Goal: Information Seeking & Learning: Learn about a topic

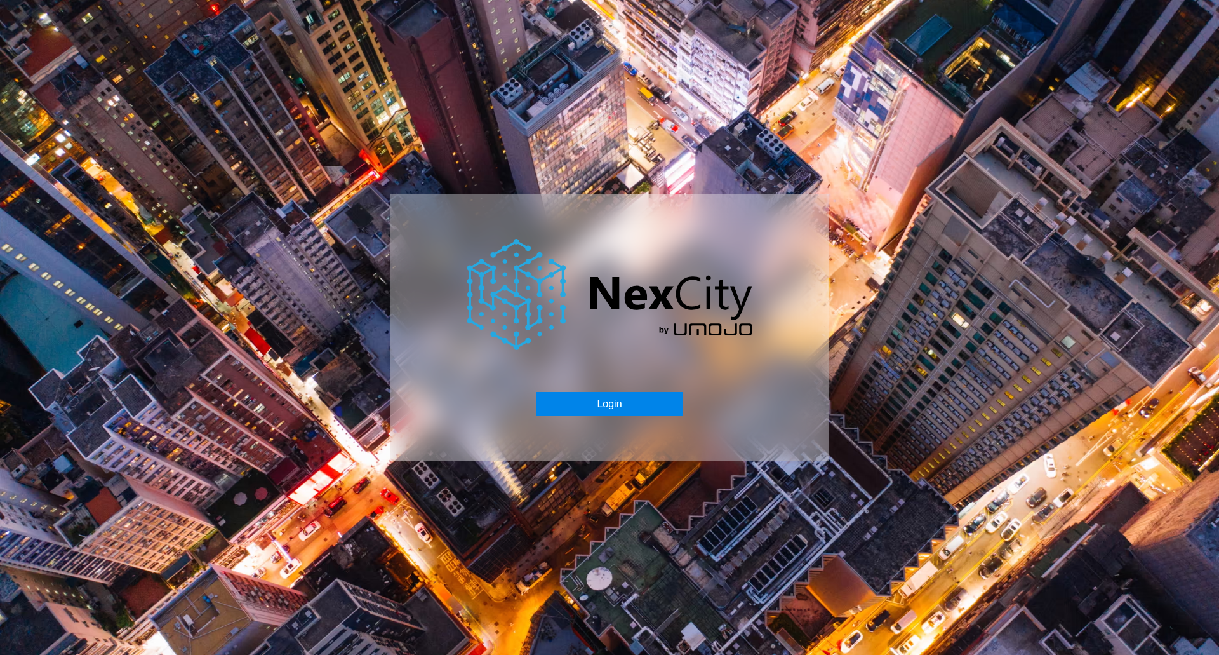
click at [649, 407] on button "Login" at bounding box center [608, 404] width 145 height 24
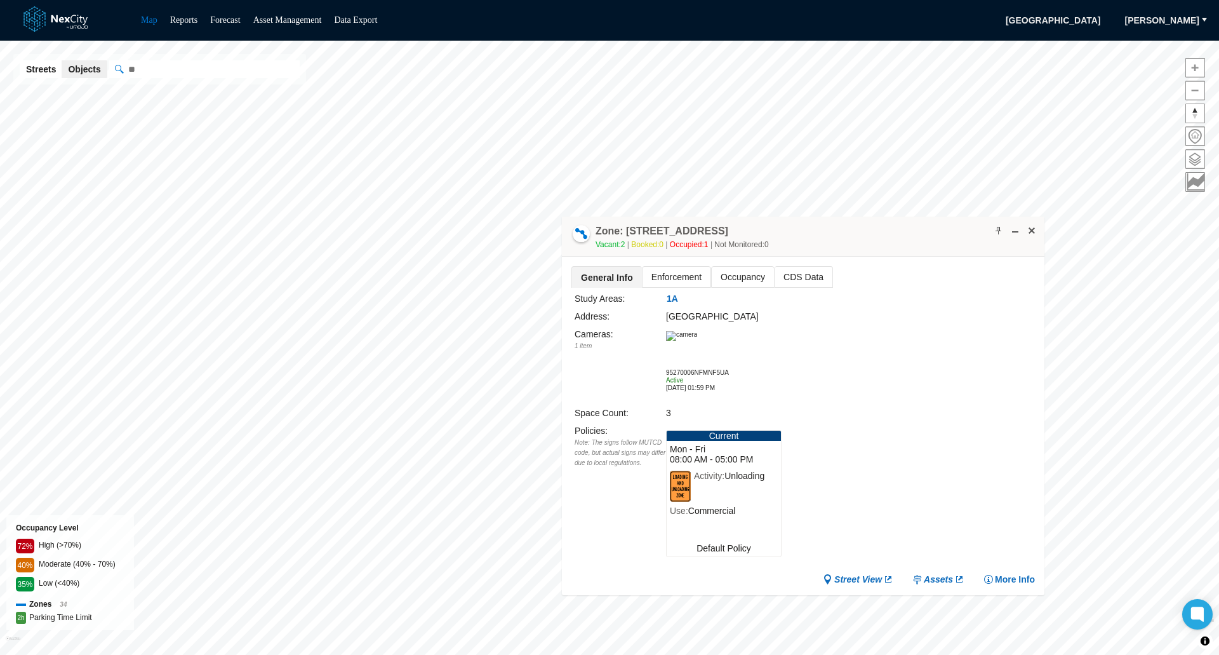
click at [693, 279] on span "Enforcement" at bounding box center [676, 277] width 68 height 20
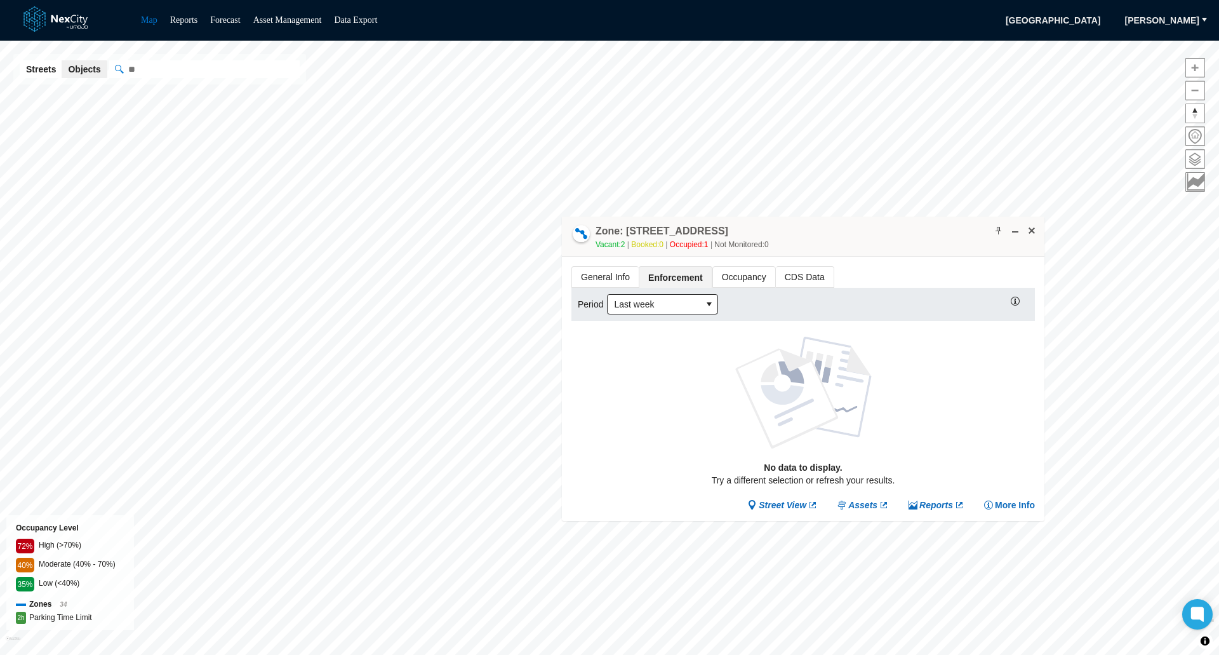
click at [739, 278] on span "Occupancy" at bounding box center [744, 277] width 62 height 20
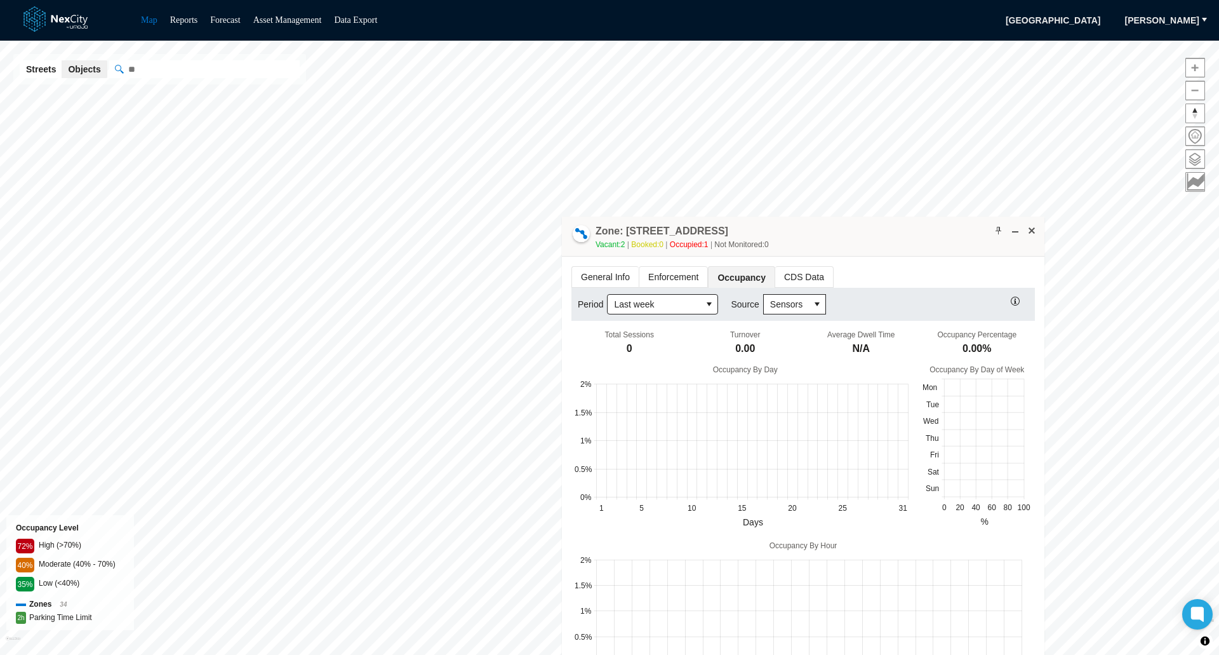
scroll to position [3, 0]
click at [792, 272] on span "CDS Data" at bounding box center [804, 277] width 58 height 20
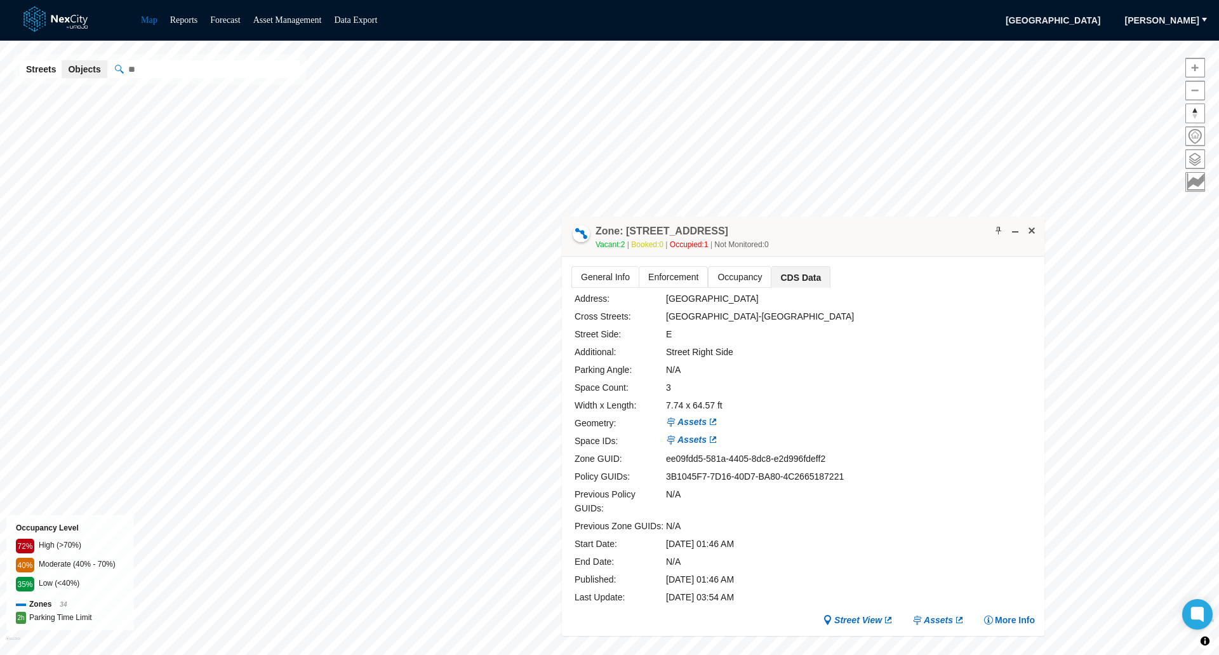
scroll to position [0, 0]
click at [922, 615] on icon at bounding box center [917, 620] width 10 height 11
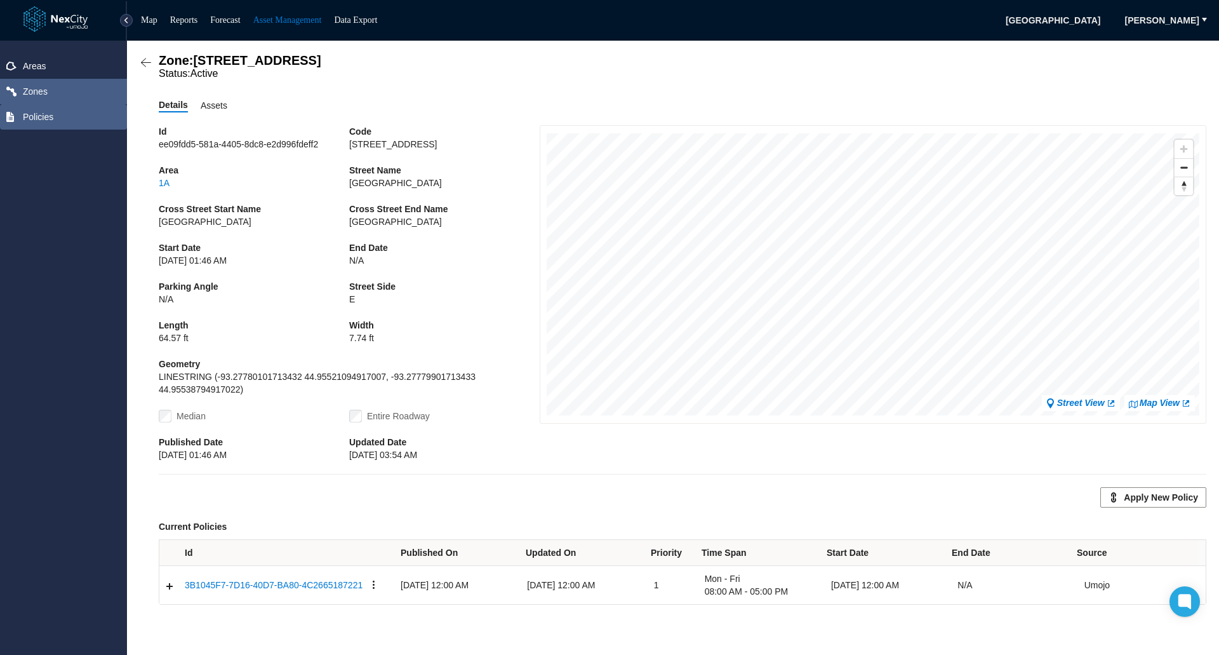
click at [37, 117] on span "Policies" at bounding box center [38, 116] width 30 height 13
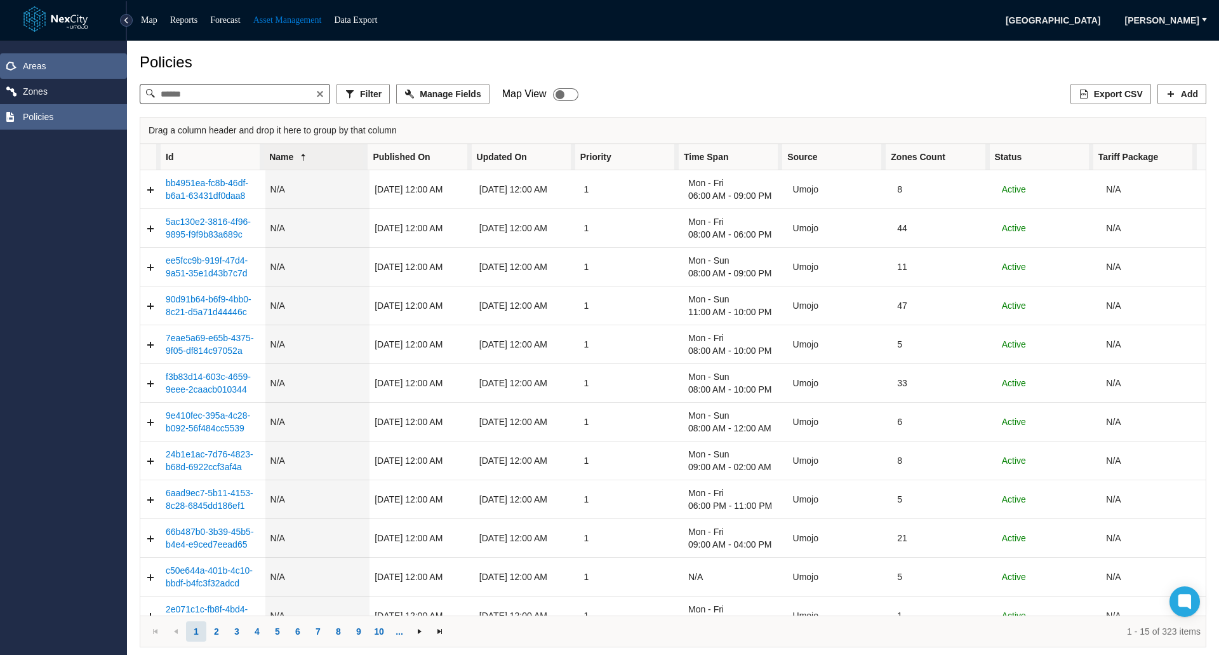
click at [51, 62] on span "Areas" at bounding box center [63, 65] width 127 height 25
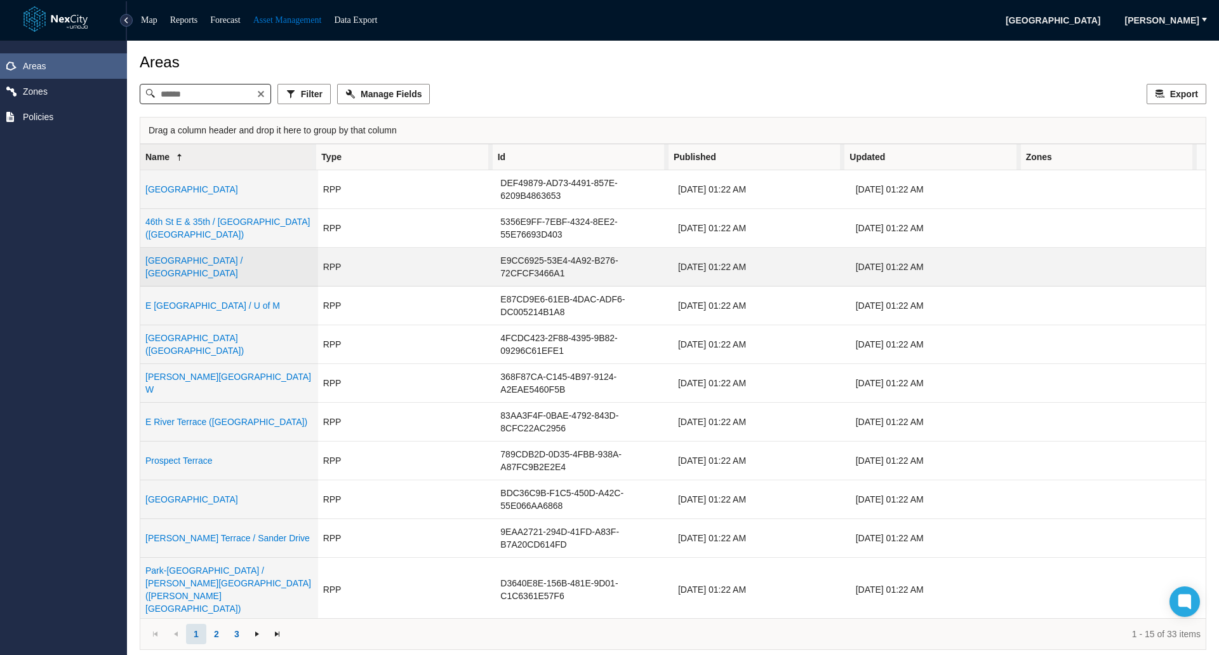
click at [197, 271] on link "Augsburg College / East of 24th Ave S" at bounding box center [194, 266] width 98 height 23
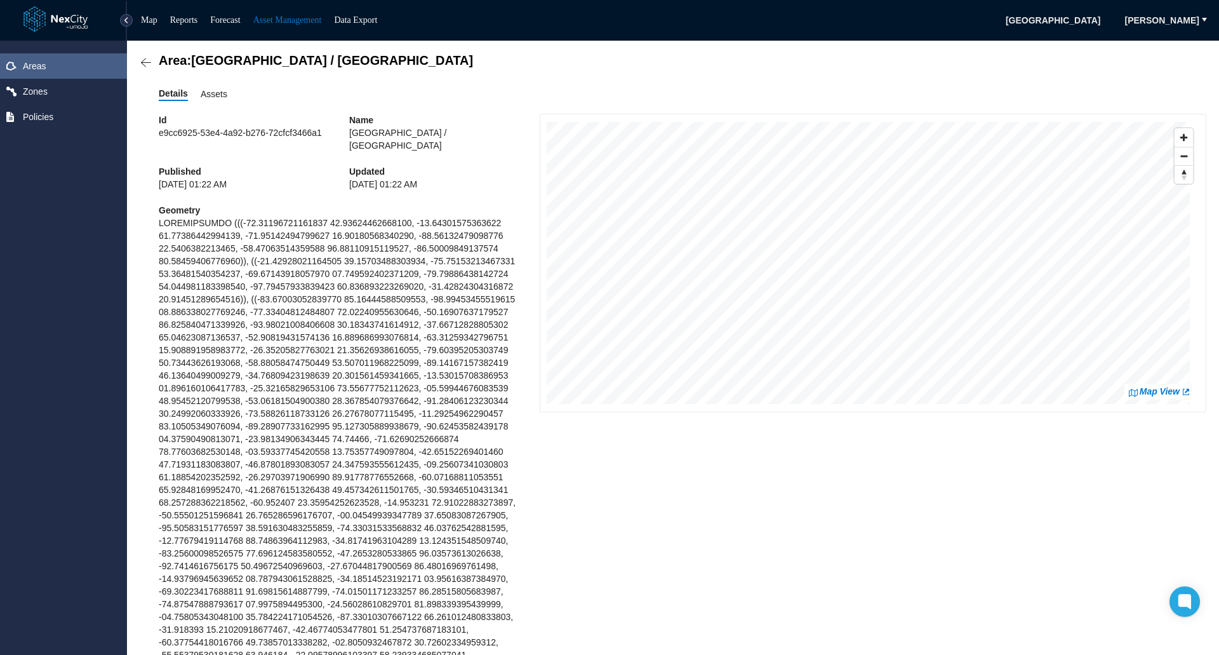
click at [142, 64] on img at bounding box center [146, 63] width 13 height 13
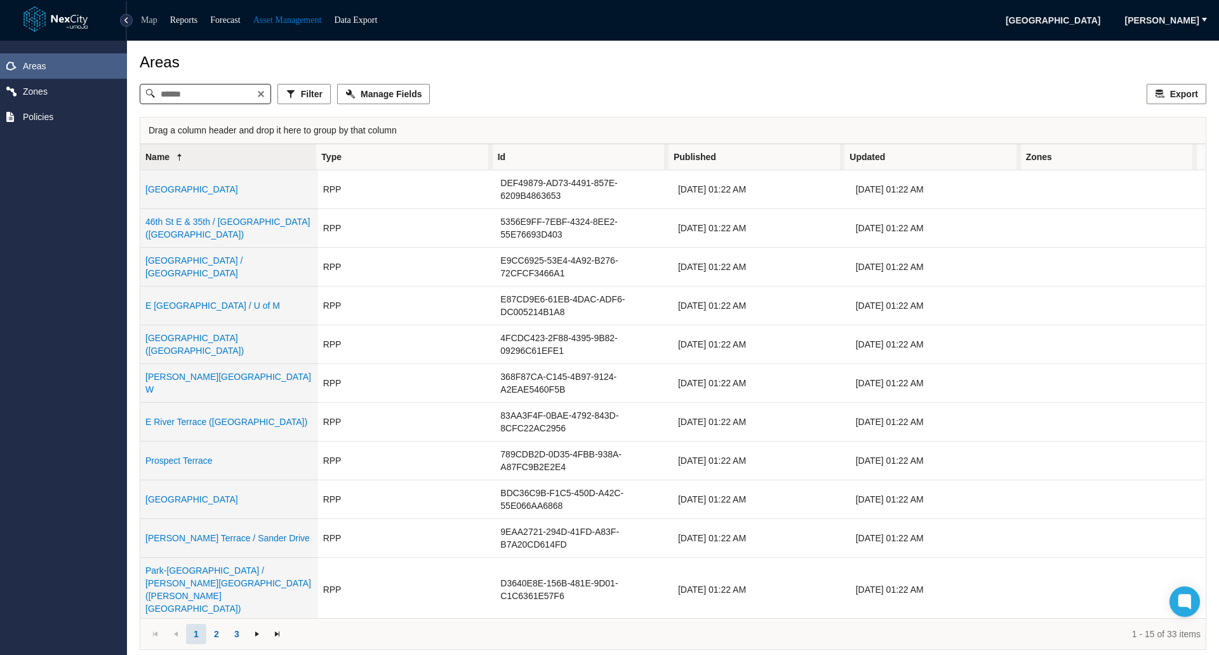
click at [153, 18] on link "Map" at bounding box center [149, 20] width 17 height 10
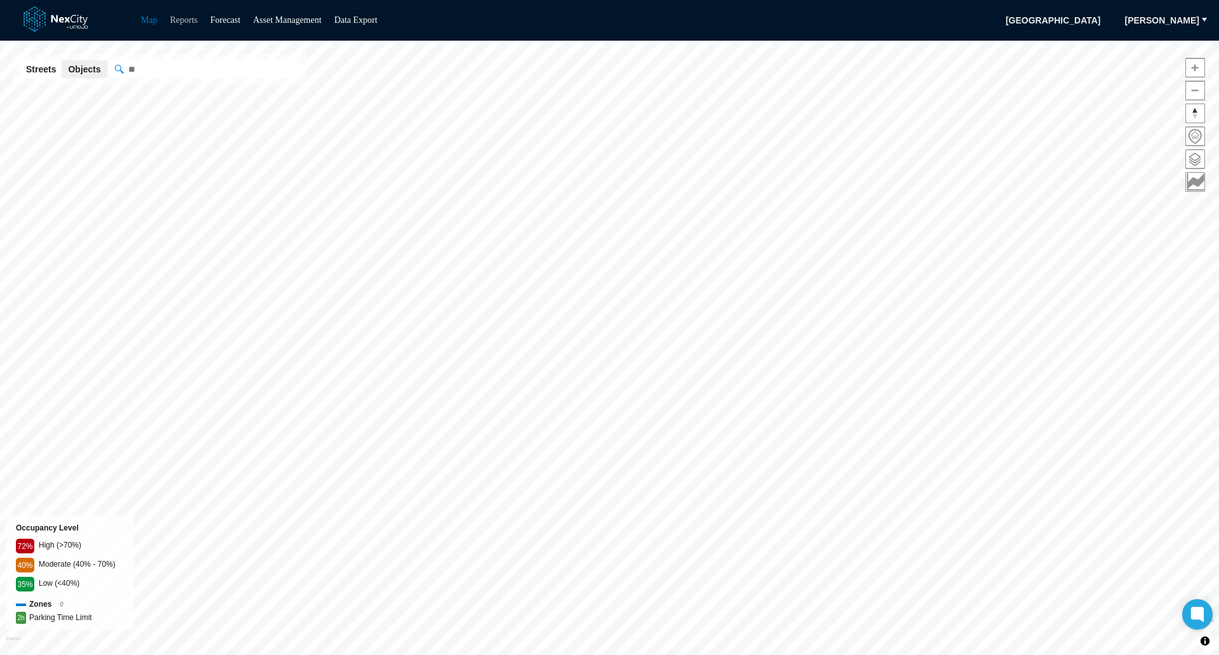
click at [189, 23] on link "Reports" at bounding box center [184, 20] width 28 height 10
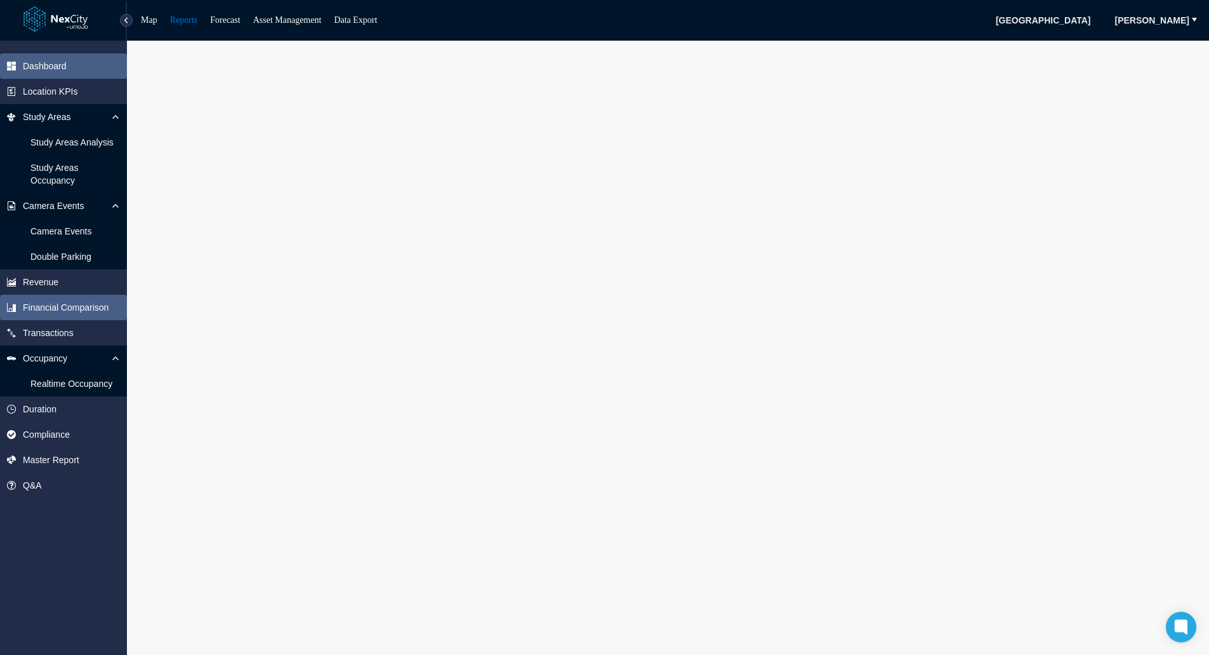
click at [61, 305] on span "Financial Comparison" at bounding box center [66, 307] width 86 height 13
click at [55, 430] on span "Compliance" at bounding box center [46, 434] width 47 height 13
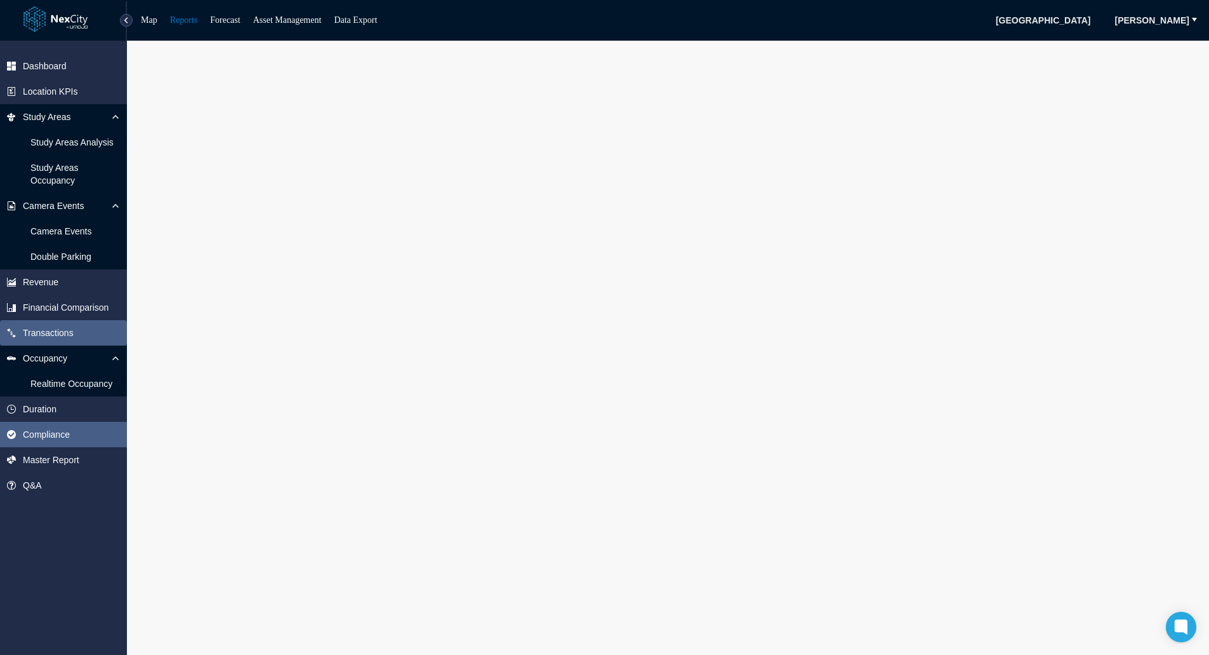
click at [49, 343] on span "Transactions" at bounding box center [63, 332] width 127 height 25
click at [55, 305] on span "Financial Comparison" at bounding box center [66, 307] width 86 height 13
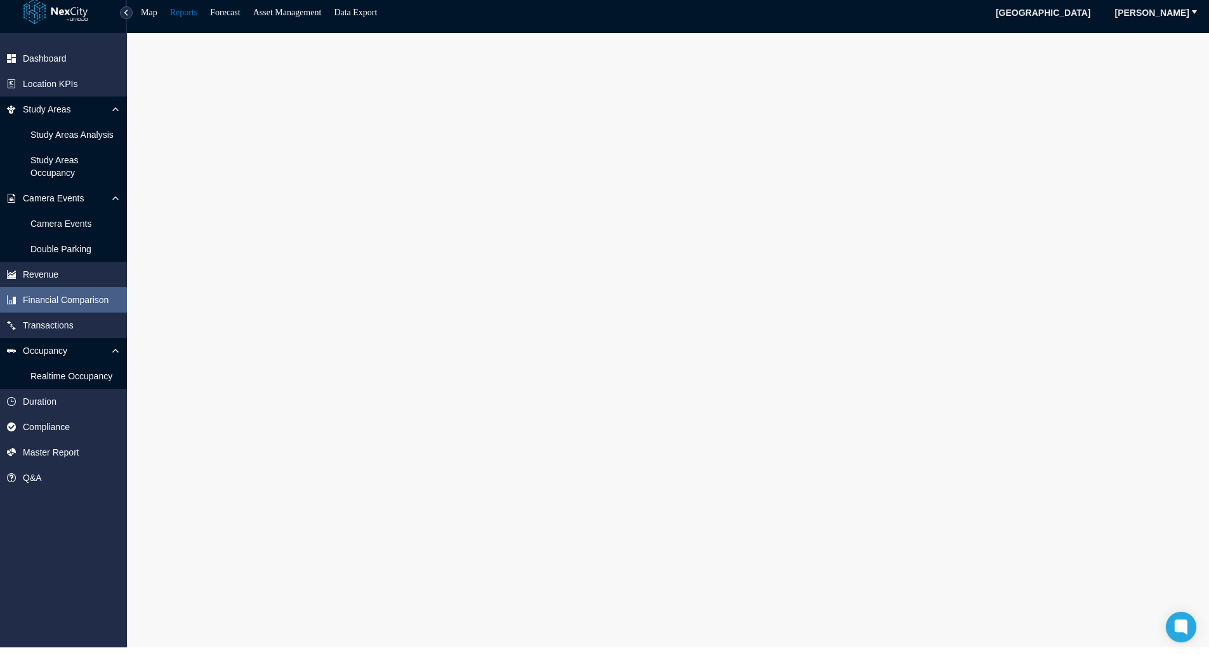
scroll to position [8, 0]
